Goal: Complete application form: Complete application form

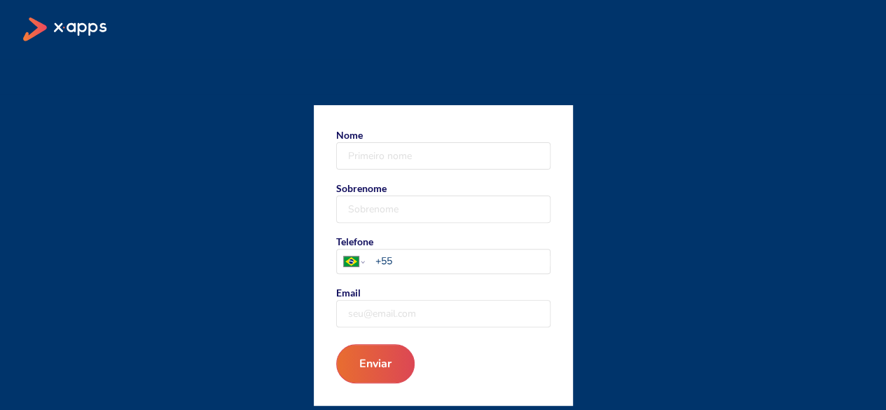
scroll to position [127, 0]
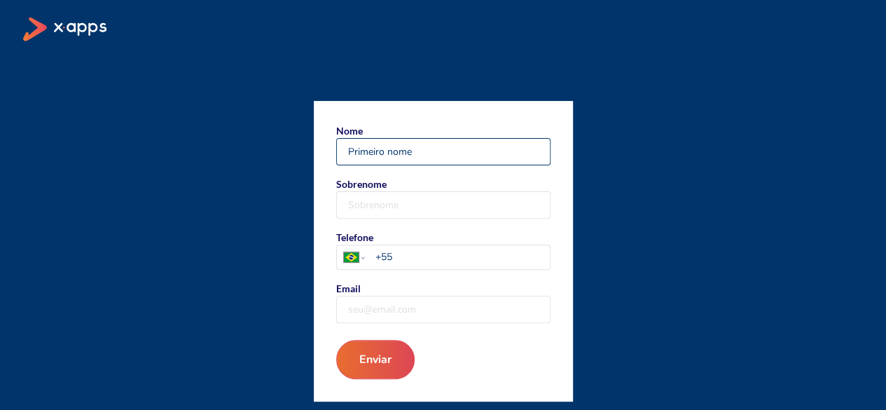
click at [499, 158] on input "Nome" at bounding box center [443, 152] width 213 height 26
type input "DIVA"
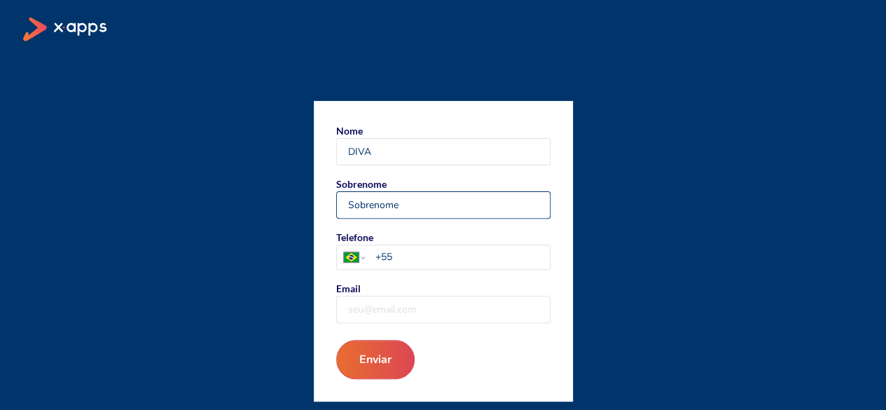
type input "CAPRIOLI"
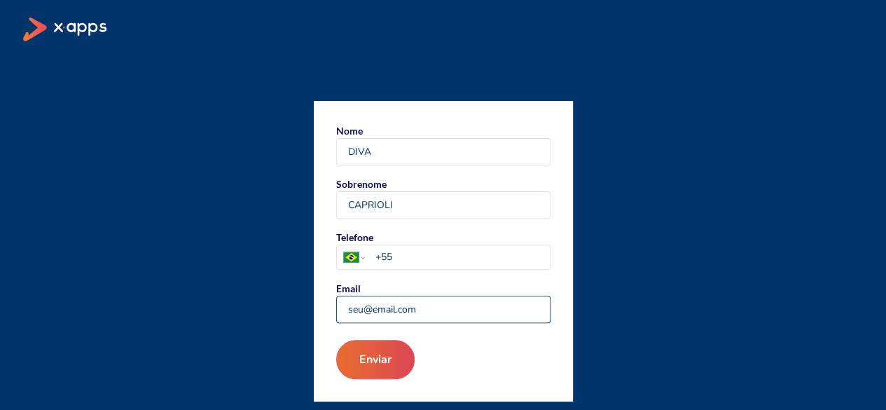
type input "diva.caprioli@gmail.com"
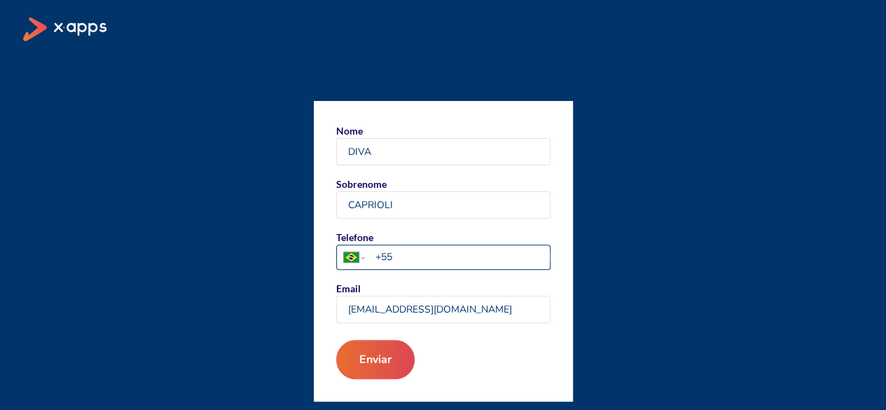
click at [411, 253] on input "+55" at bounding box center [462, 256] width 174 height 15
type input "+55 11 93717 1414"
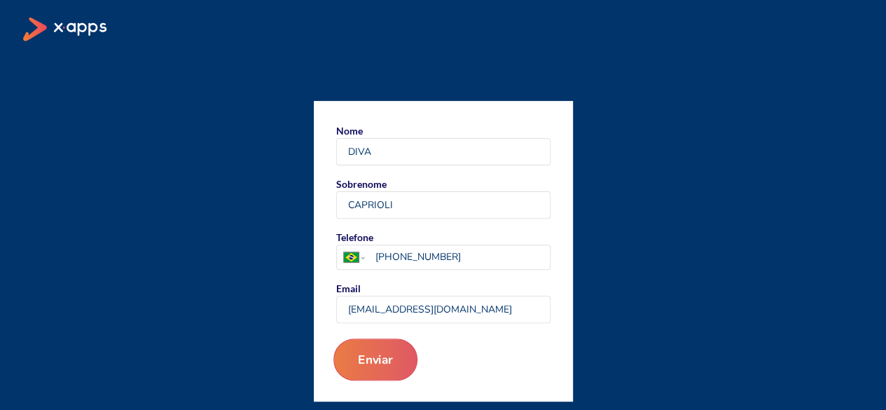
click at [349, 355] on button "Enviar" at bounding box center [375, 359] width 84 height 42
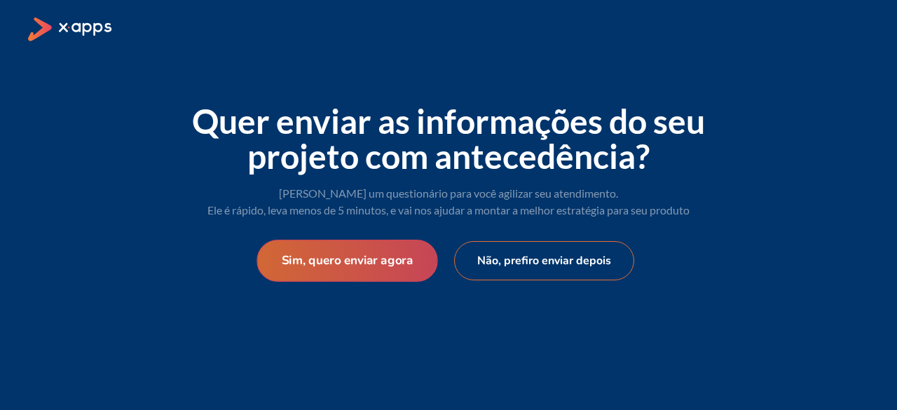
click at [408, 260] on button "Sim, quero enviar agora" at bounding box center [346, 261] width 181 height 42
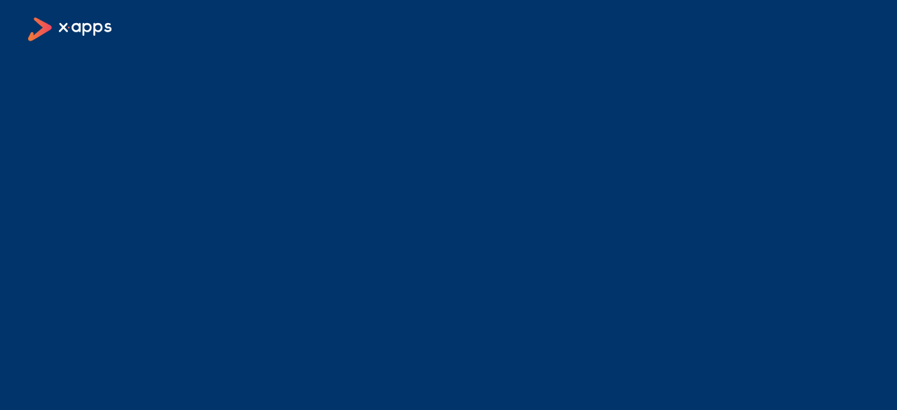
select select "BR"
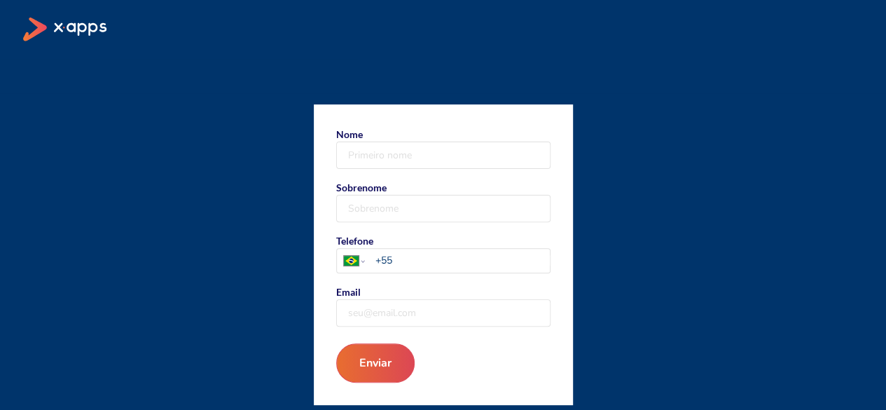
scroll to position [127, 0]
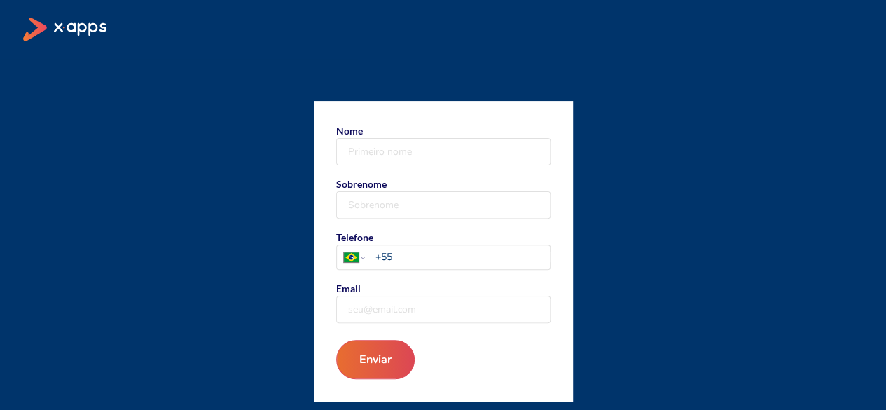
click at [862, 154] on div "Nome Sobrenome Telefone Afghanistan Åland Islands Albania Algeria American Samo…" at bounding box center [443, 251] width 841 height 301
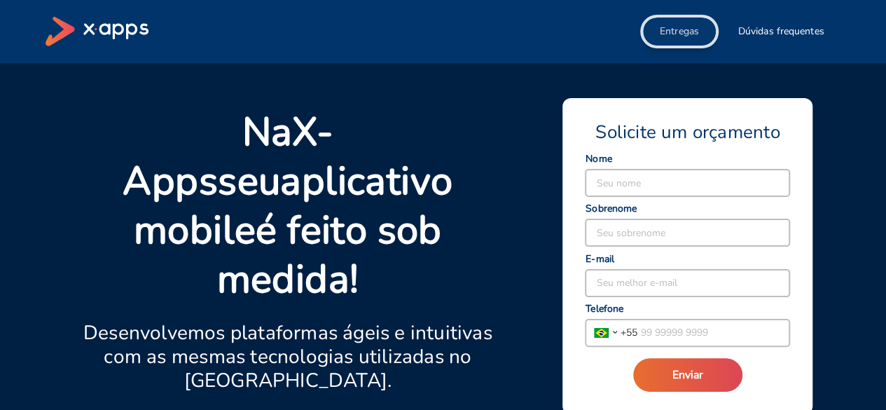
click at [687, 29] on span "Entregas" at bounding box center [679, 32] width 39 height 14
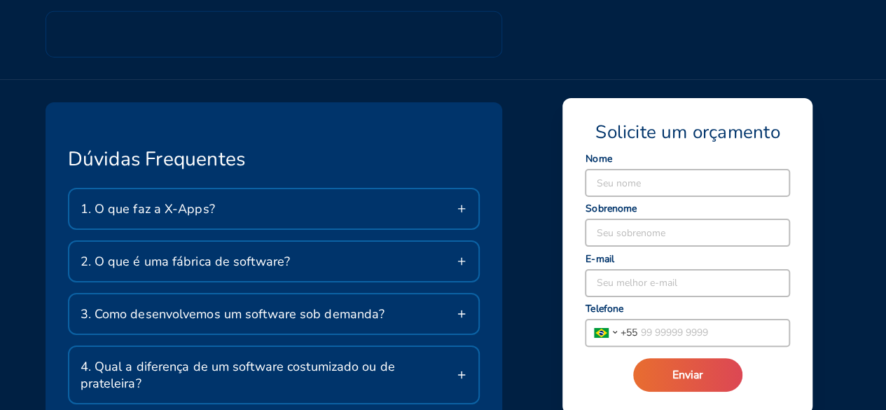
scroll to position [2214, 0]
